Goal: Transaction & Acquisition: Purchase product/service

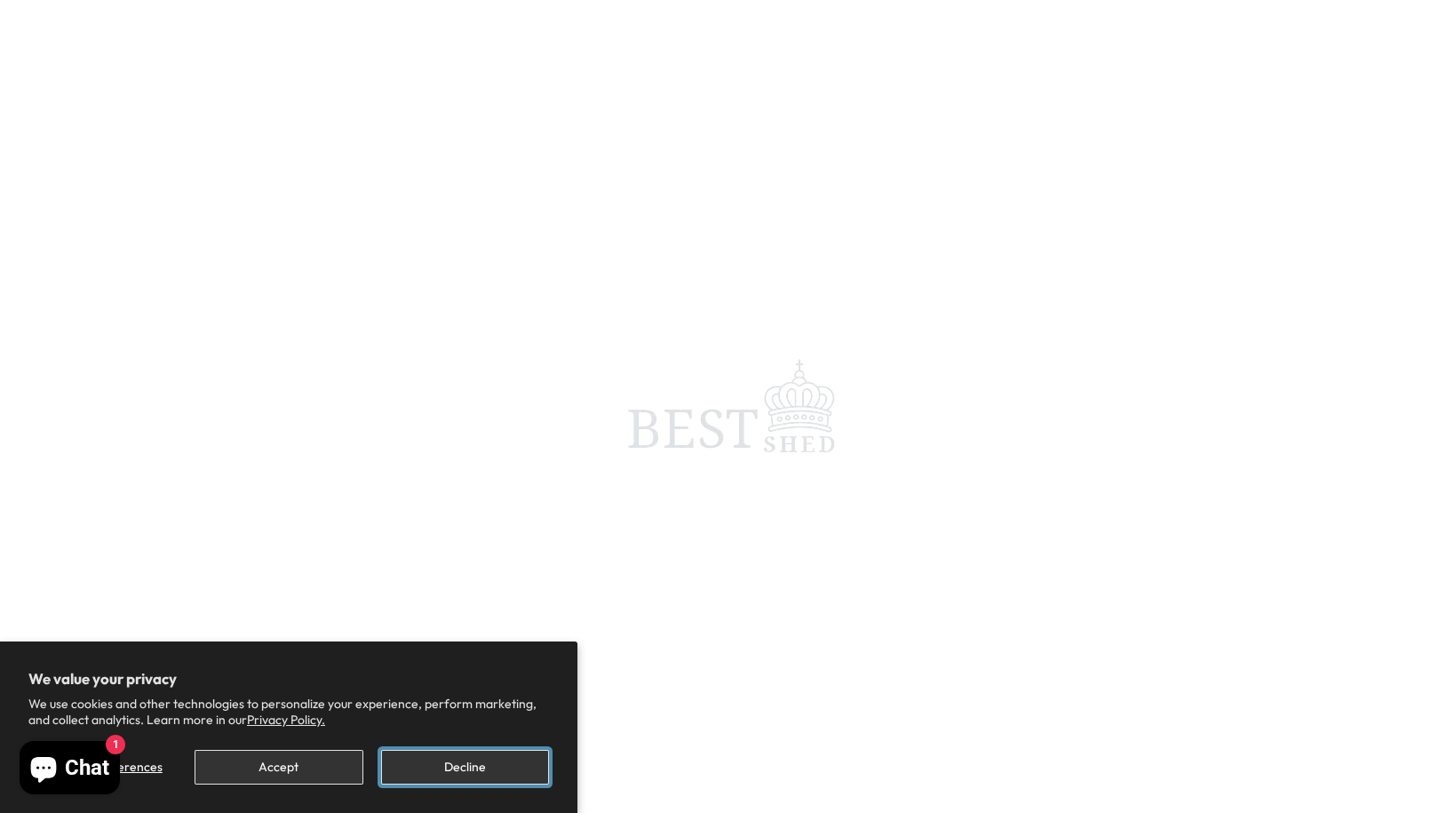
click at [438, 777] on button "Decline" at bounding box center [465, 767] width 168 height 35
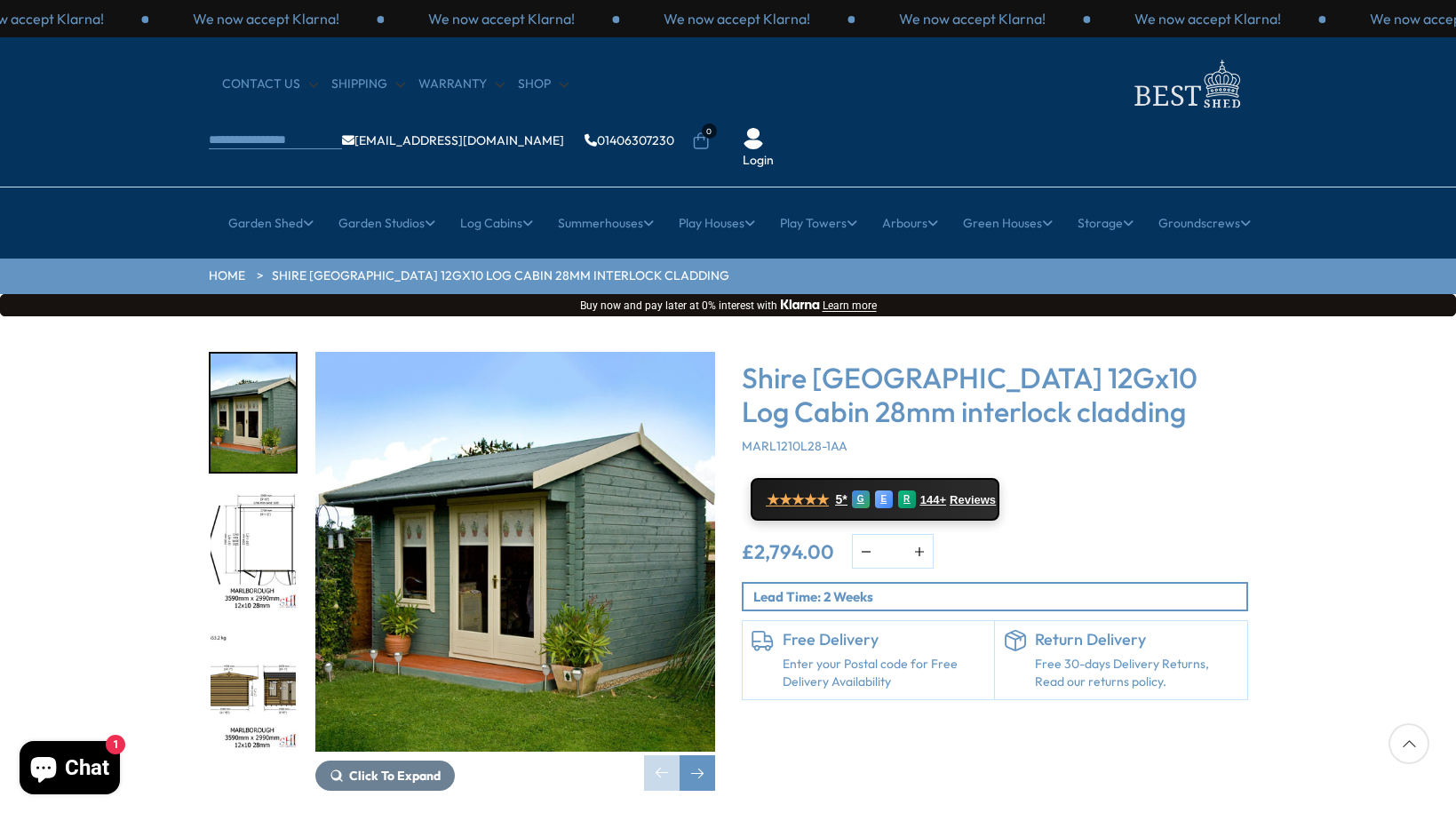
click at [399, 564] on img "1 / 16" at bounding box center [515, 551] width 399 height 400
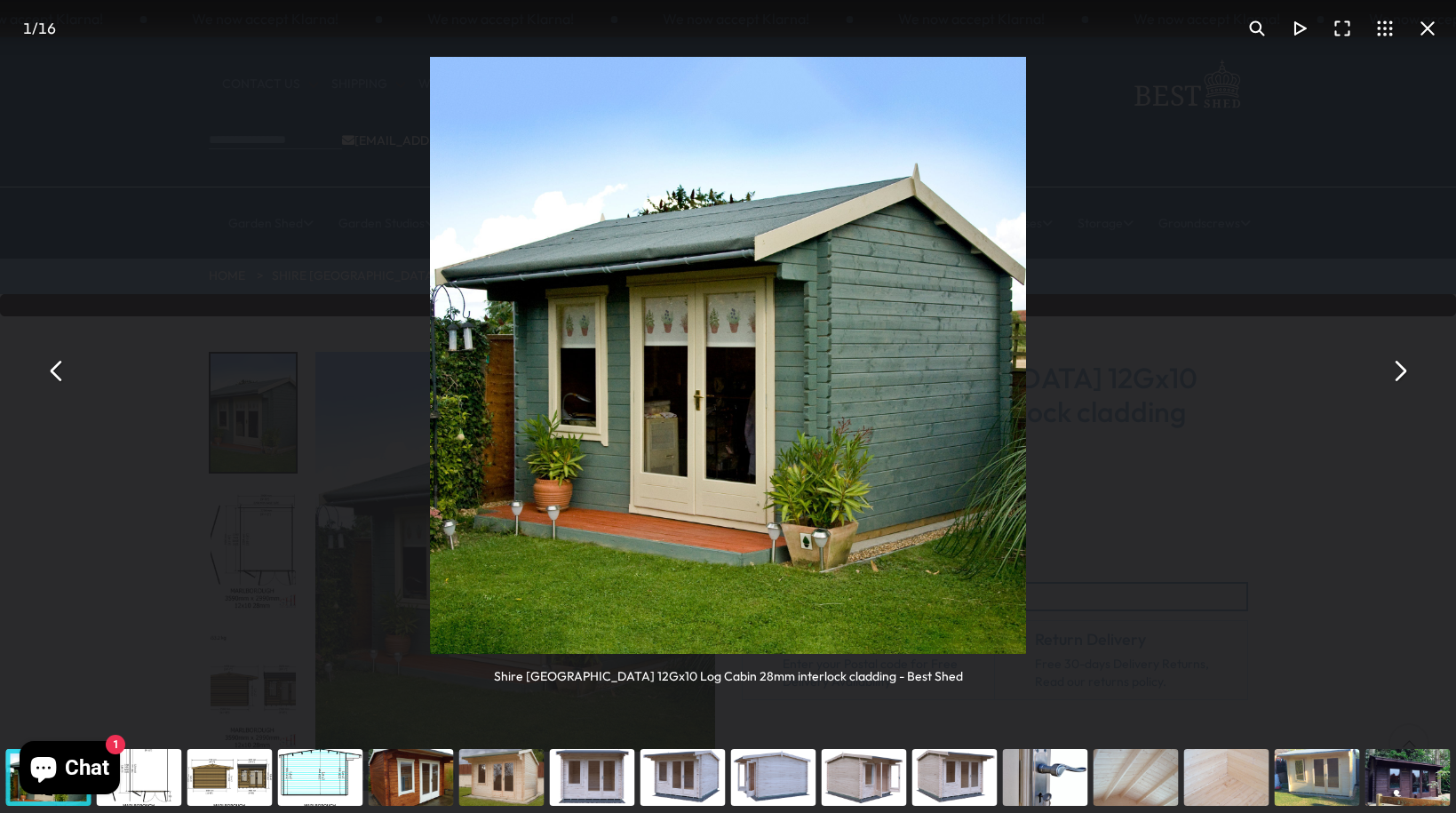
click at [1396, 383] on button "You can close this modal content with the ESC key" at bounding box center [1399, 372] width 43 height 43
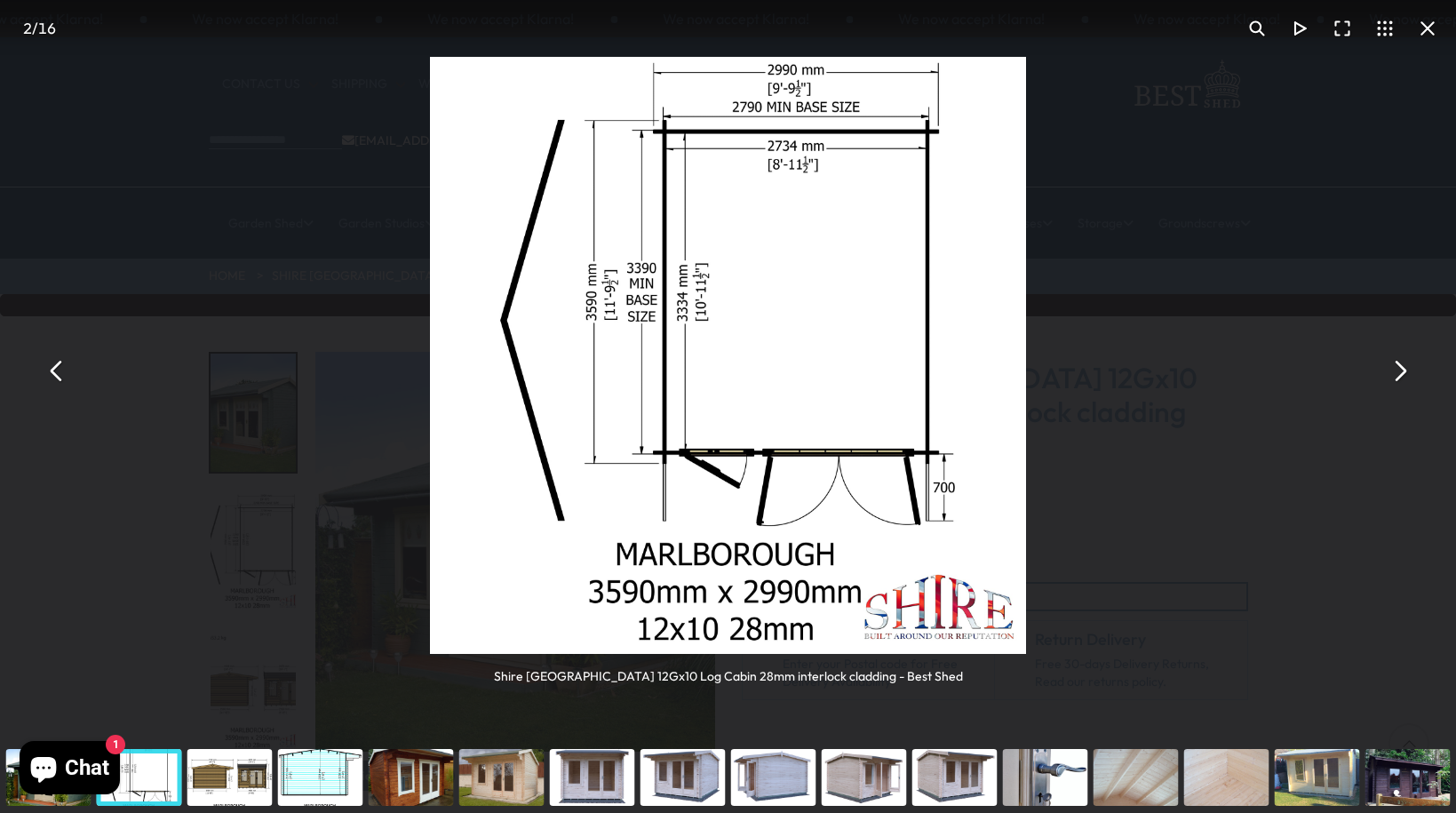
click at [1396, 383] on button "You can close this modal content with the ESC key" at bounding box center [1399, 372] width 43 height 43
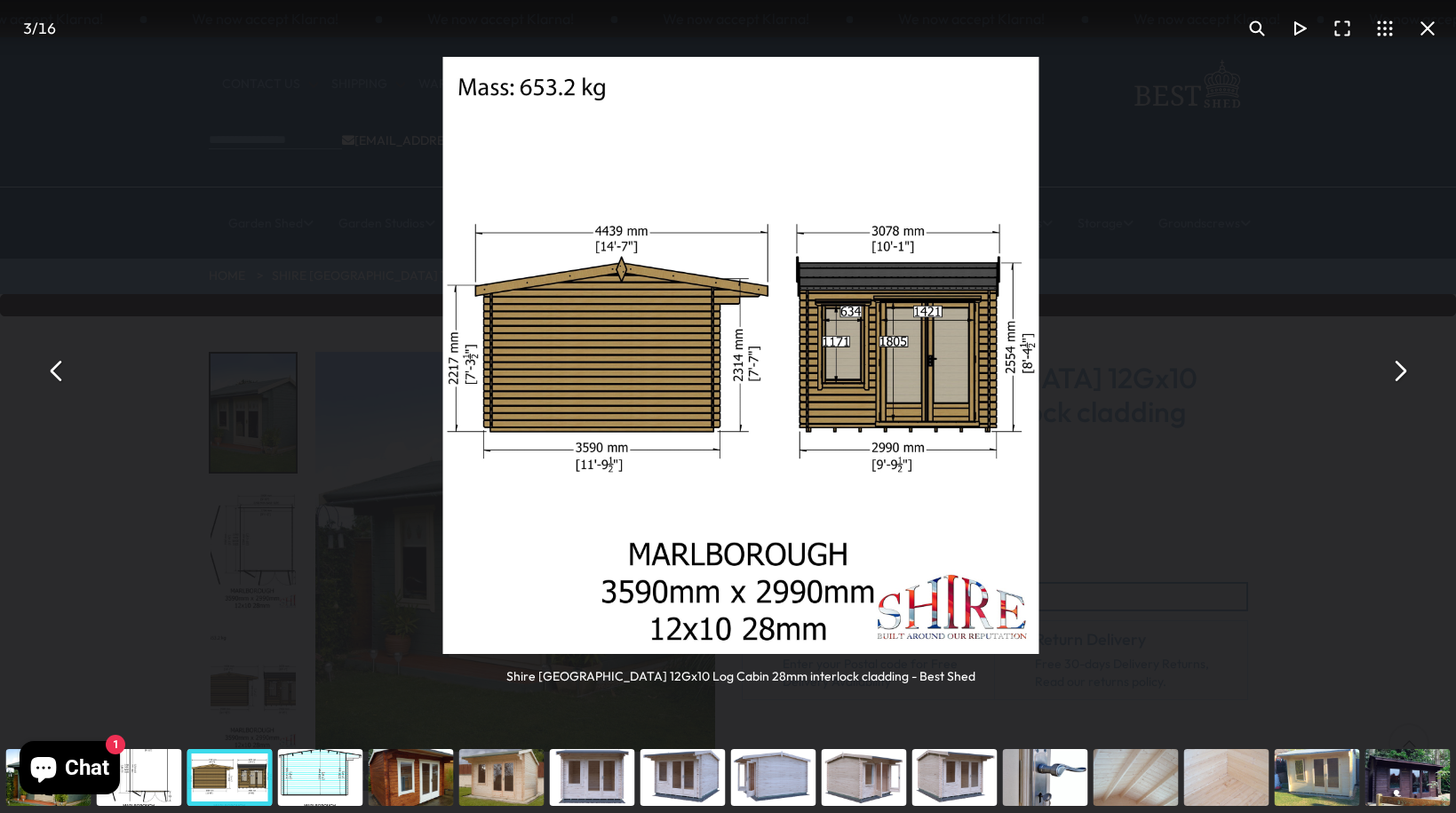
click at [1396, 383] on button "You can close this modal content with the ESC key" at bounding box center [1399, 372] width 43 height 43
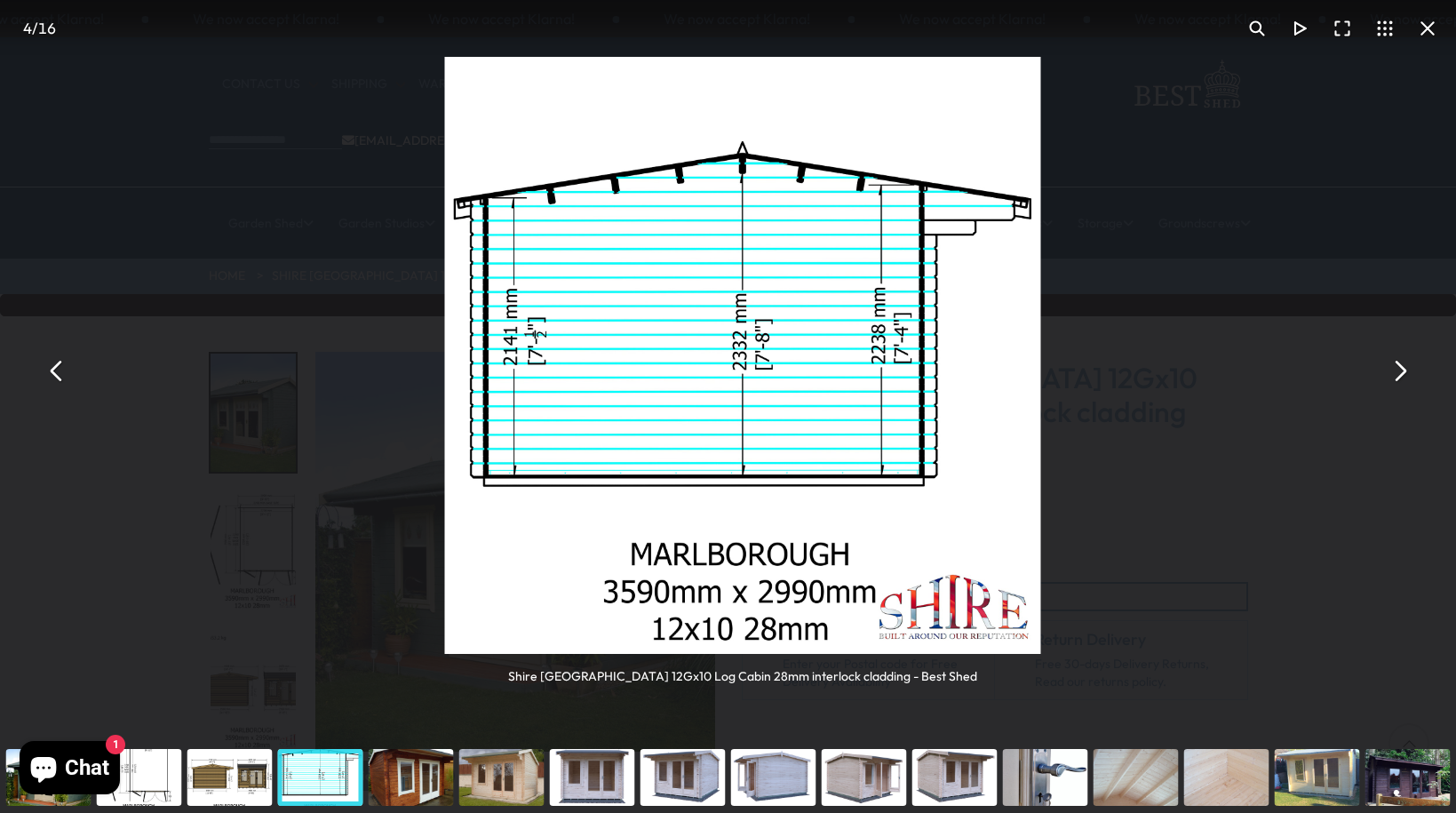
click at [1396, 383] on button "You can close this modal content with the ESC key" at bounding box center [1399, 372] width 43 height 43
